Goal: Find specific page/section: Find specific page/section

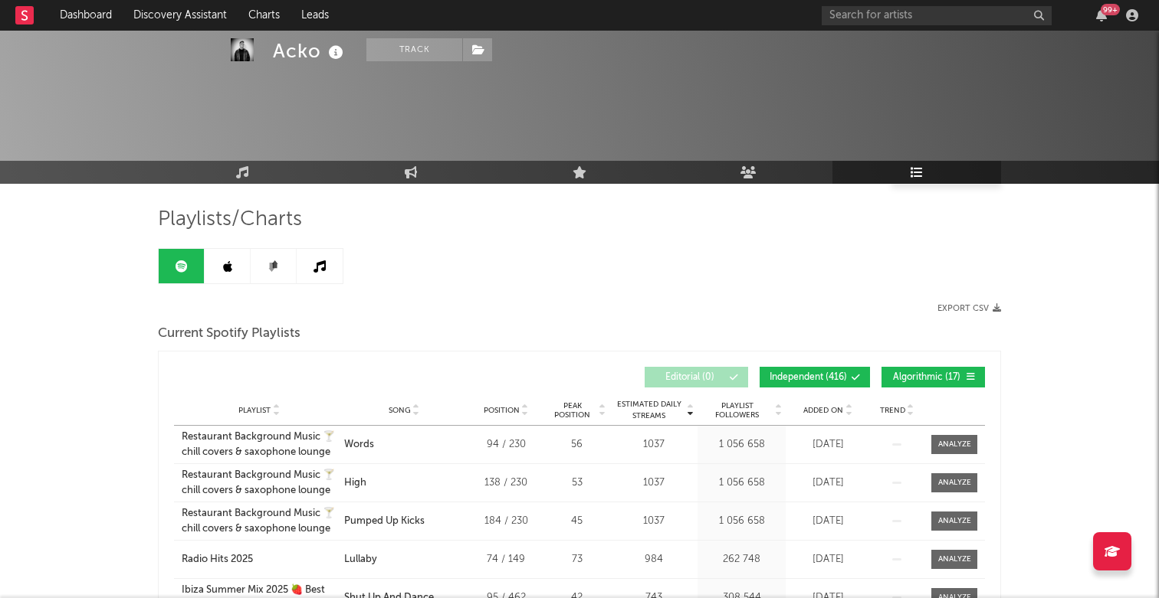
click at [17, 23] on rect at bounding box center [24, 15] width 18 height 18
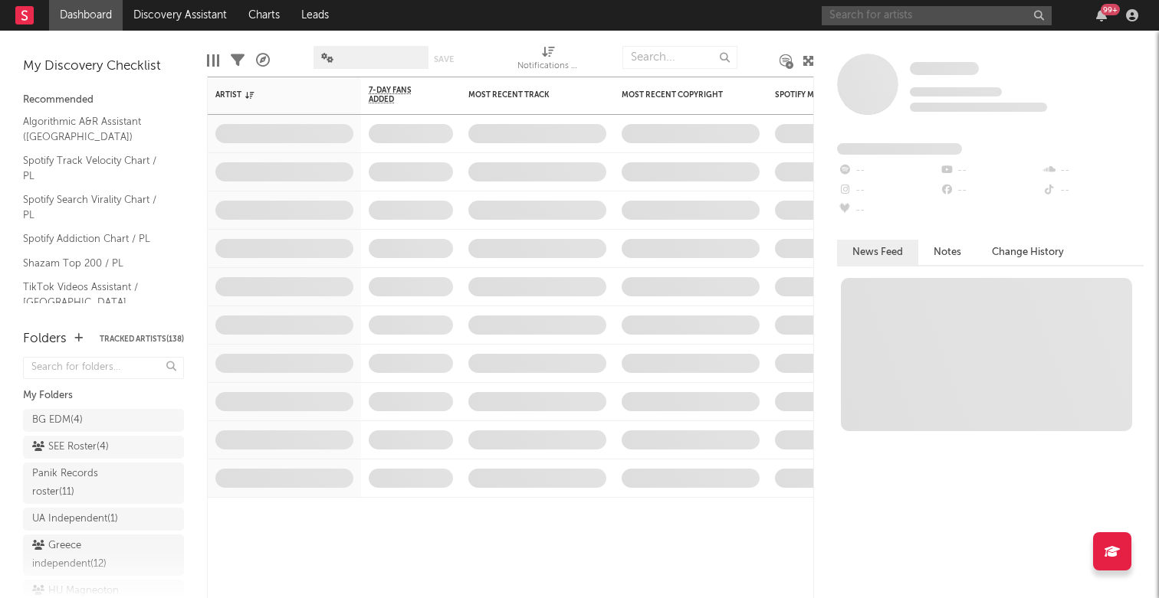
click at [951, 20] on input "text" at bounding box center [936, 15] width 230 height 19
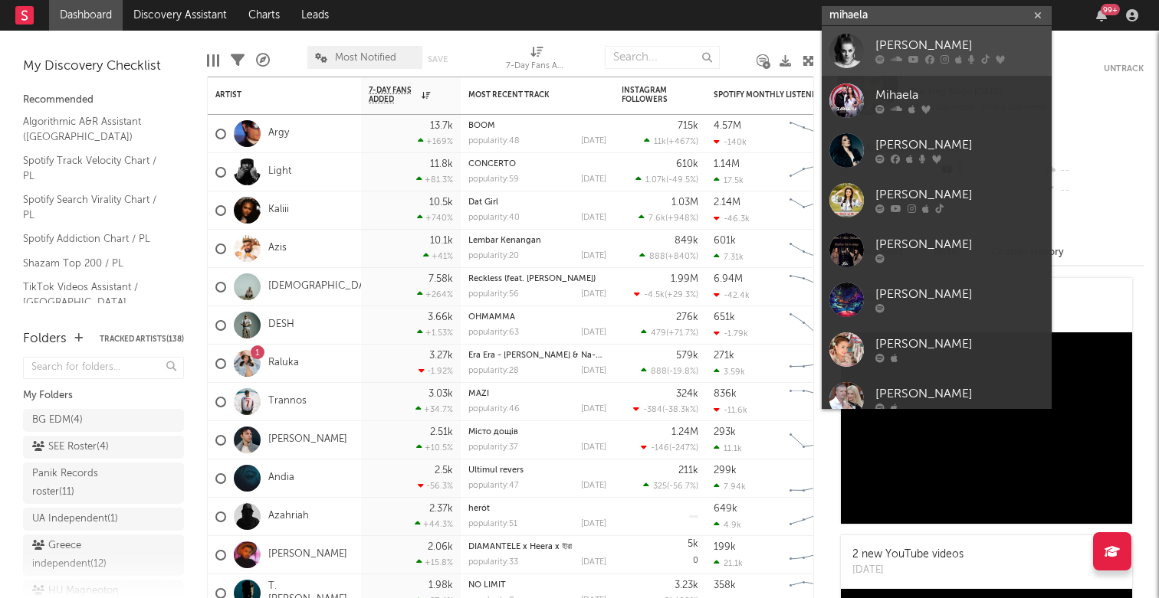
type input "mihaela"
click at [969, 47] on div "Mihaela Fileva" at bounding box center [959, 46] width 169 height 18
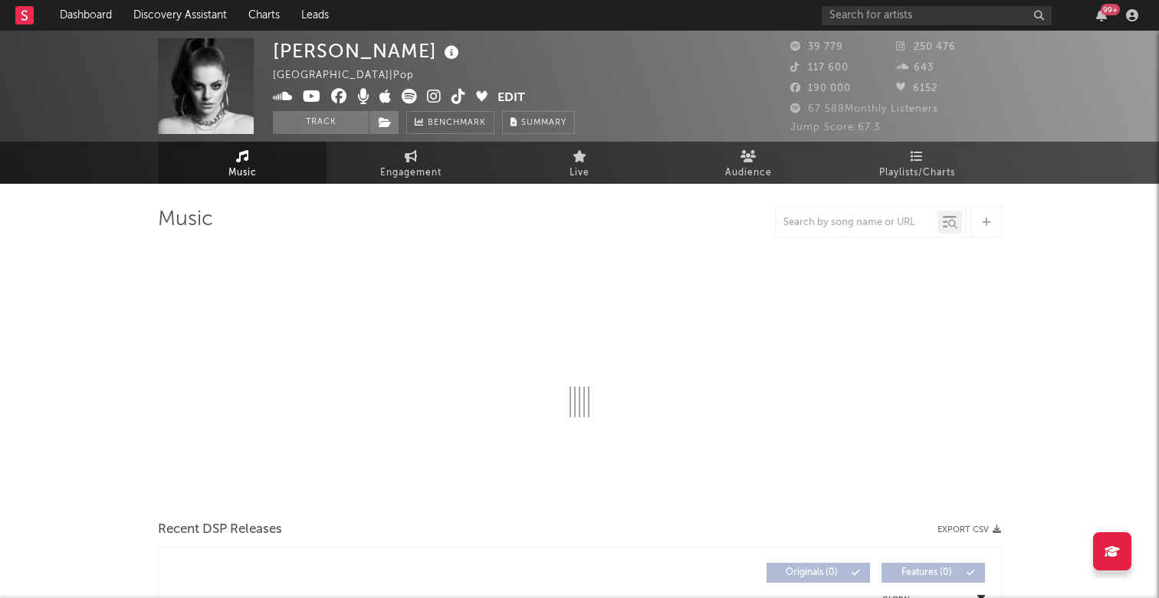
select select "6m"
